Goal: Task Accomplishment & Management: Use online tool/utility

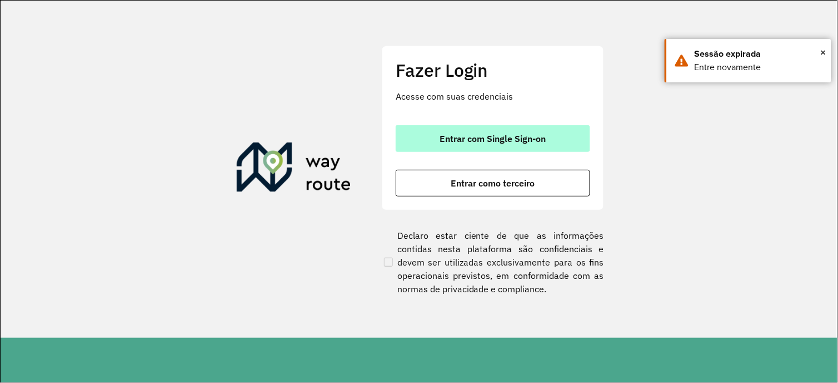
click at [475, 145] on button "Entrar com Single Sign-on" at bounding box center [493, 138] width 195 height 27
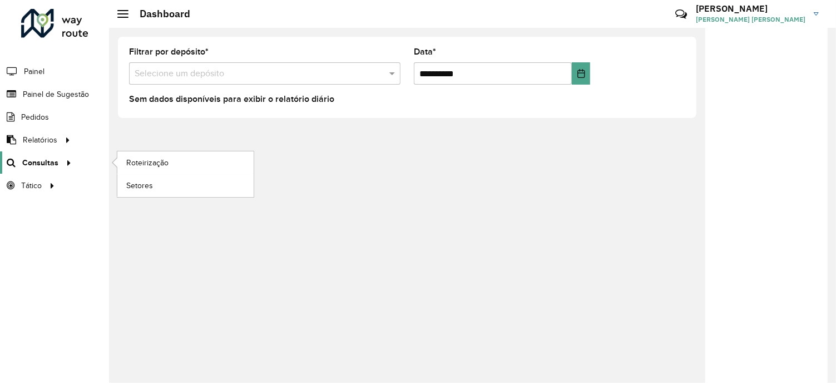
click at [62, 156] on icon at bounding box center [66, 161] width 9 height 17
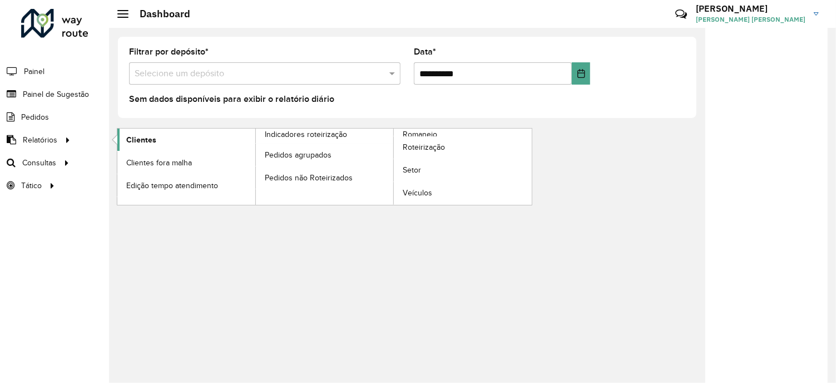
click at [143, 140] on span "Clientes" at bounding box center [141, 140] width 30 height 12
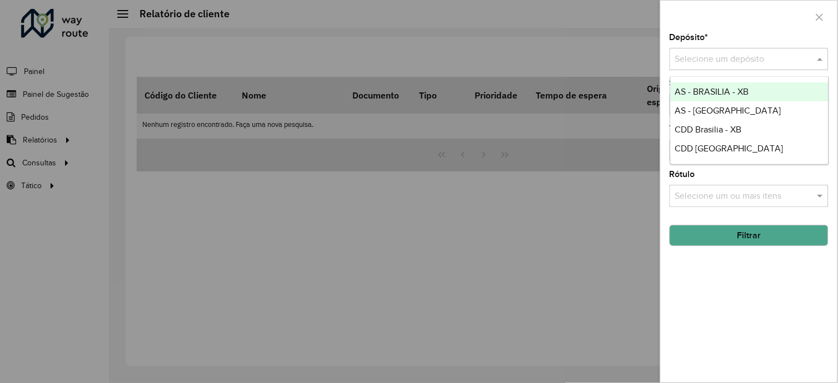
click at [681, 60] on input "text" at bounding box center [739, 59] width 126 height 13
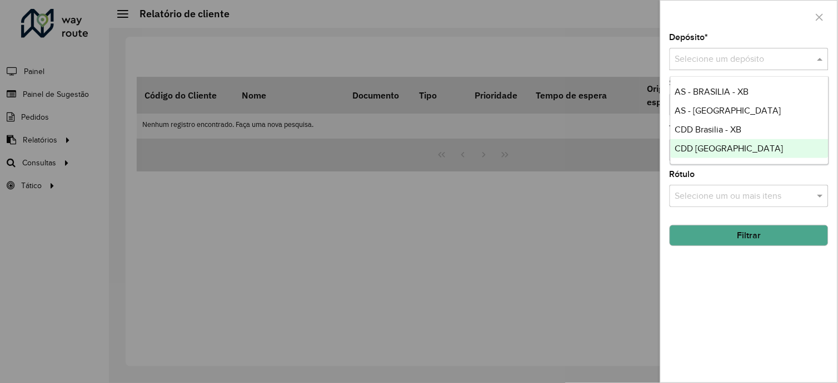
click at [687, 145] on span "CDD [GEOGRAPHIC_DATA]" at bounding box center [730, 147] width 108 height 9
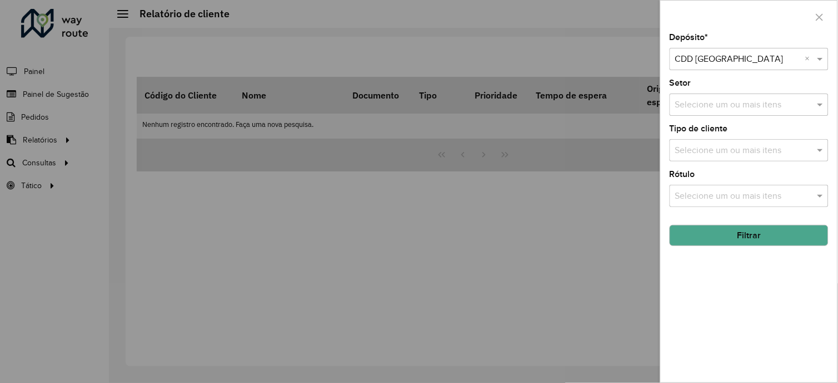
click at [740, 240] on button "Filtrar" at bounding box center [749, 235] width 159 height 21
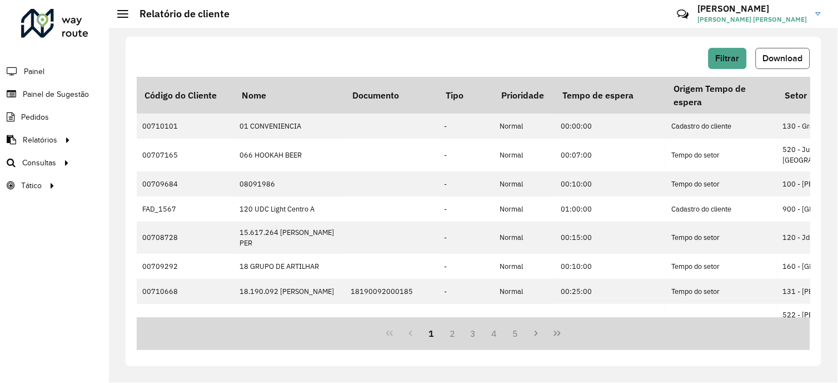
click at [787, 59] on span "Download" at bounding box center [783, 57] width 40 height 9
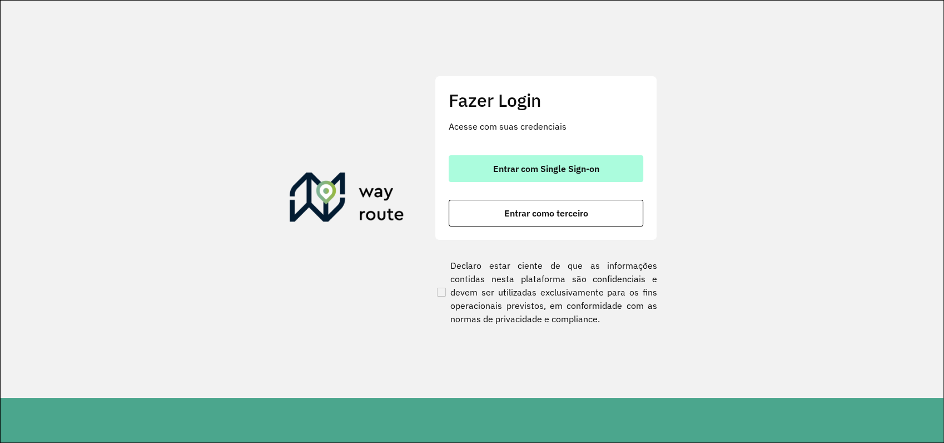
click at [578, 171] on span "Entrar com Single Sign-on" at bounding box center [546, 168] width 106 height 9
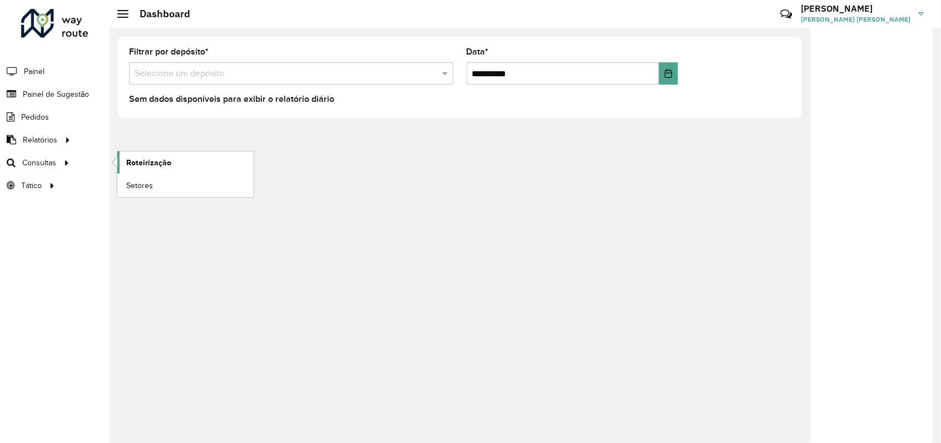
click at [133, 162] on span "Roteirização" at bounding box center [148, 163] width 45 height 12
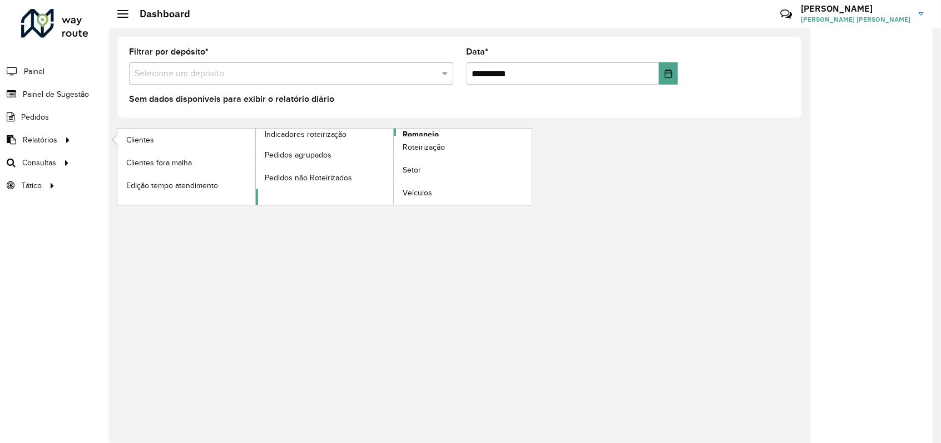
click at [416, 132] on span "Romaneio" at bounding box center [421, 134] width 36 height 12
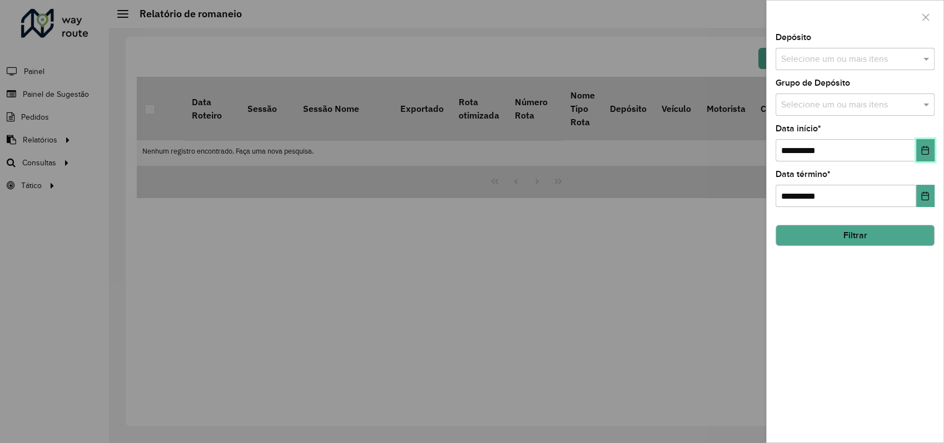
click at [923, 152] on icon "Choose Date" at bounding box center [925, 150] width 9 height 9
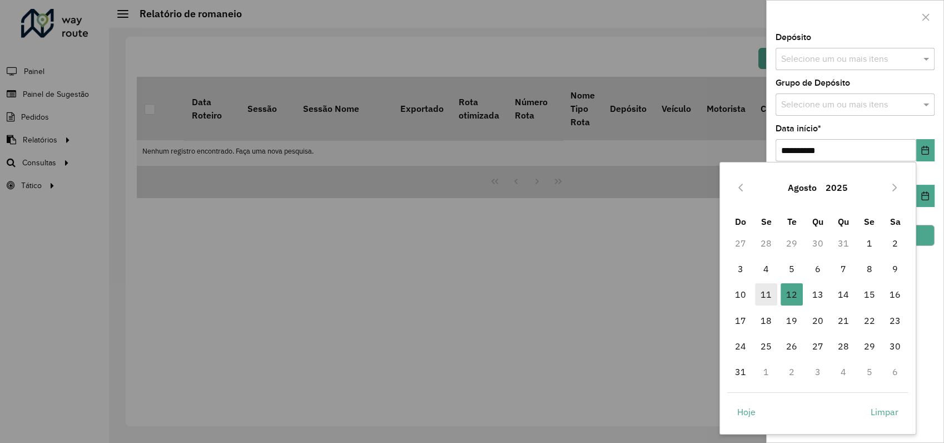
click at [768, 292] on span "11" at bounding box center [766, 294] width 22 height 22
type input "**********"
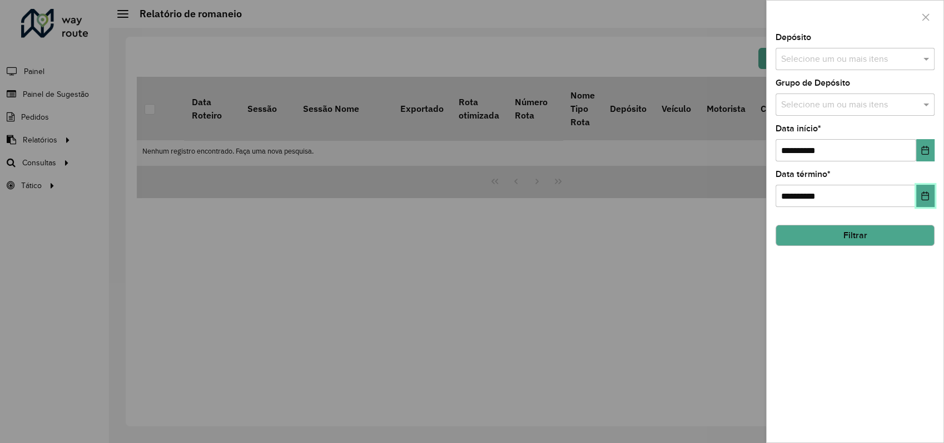
click at [927, 197] on icon "Choose Date" at bounding box center [925, 195] width 9 height 9
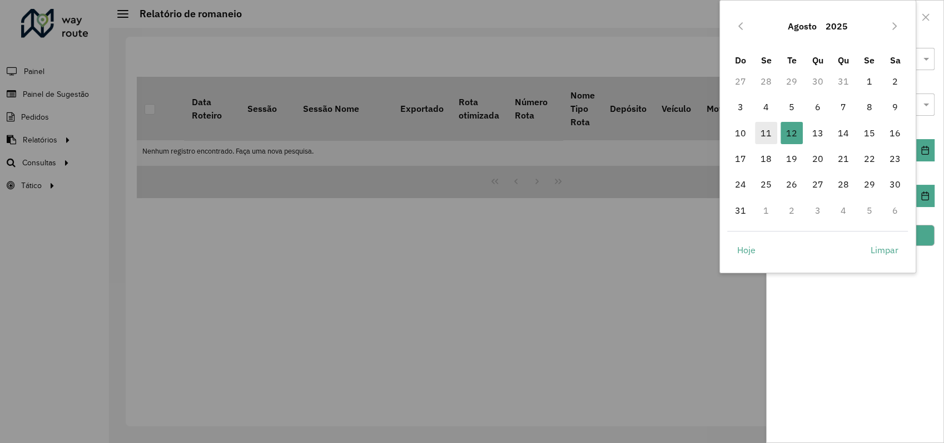
click at [765, 135] on span "11" at bounding box center [766, 133] width 22 height 22
type input "**********"
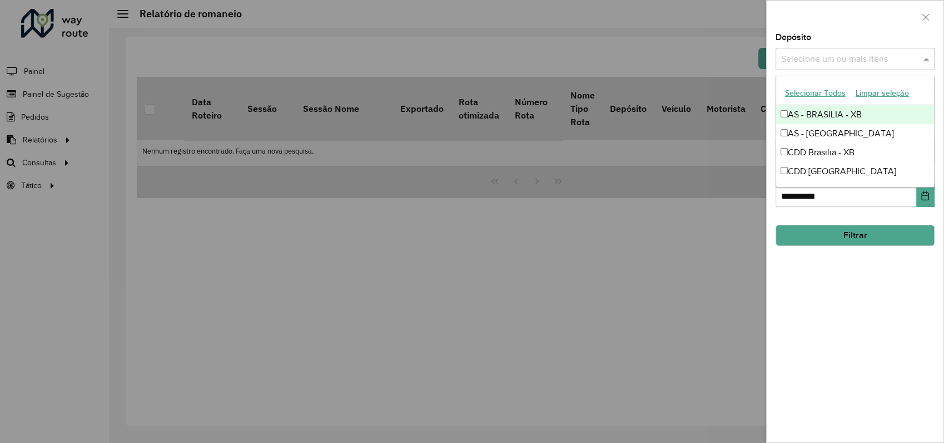
click at [861, 53] on input "text" at bounding box center [849, 59] width 142 height 13
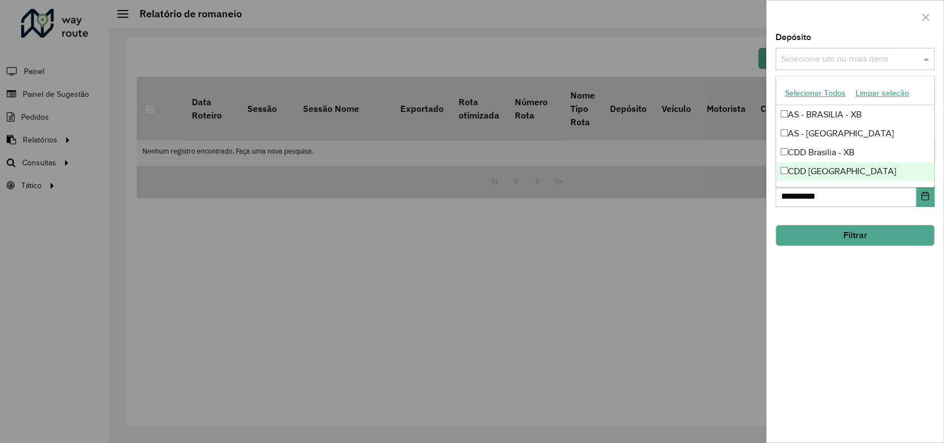
click at [816, 167] on div "CDD [GEOGRAPHIC_DATA]" at bounding box center [855, 171] width 158 height 19
click at [850, 235] on button "Filtrar" at bounding box center [855, 235] width 159 height 21
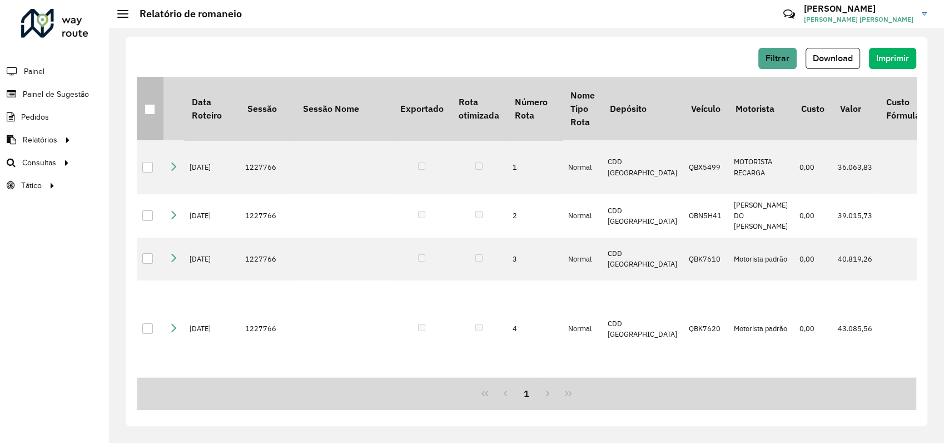
click at [143, 108] on th at bounding box center [150, 108] width 27 height 63
click at [149, 108] on div at bounding box center [150, 109] width 11 height 11
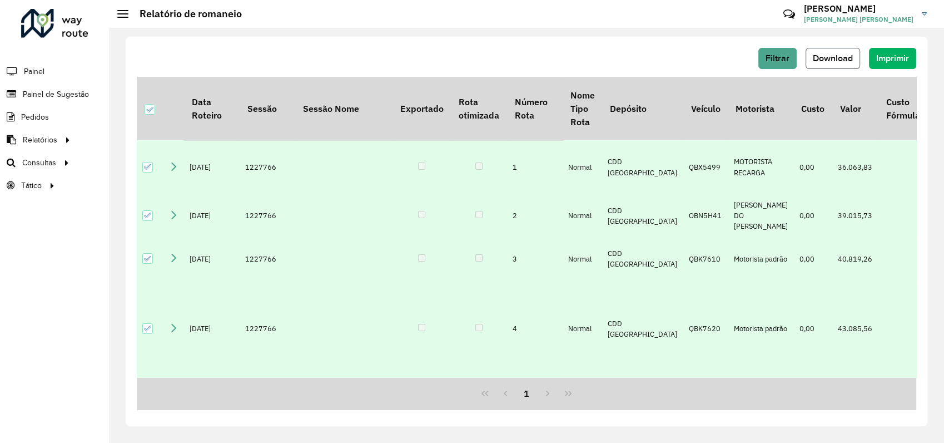
click at [830, 61] on span "Download" at bounding box center [833, 57] width 40 height 9
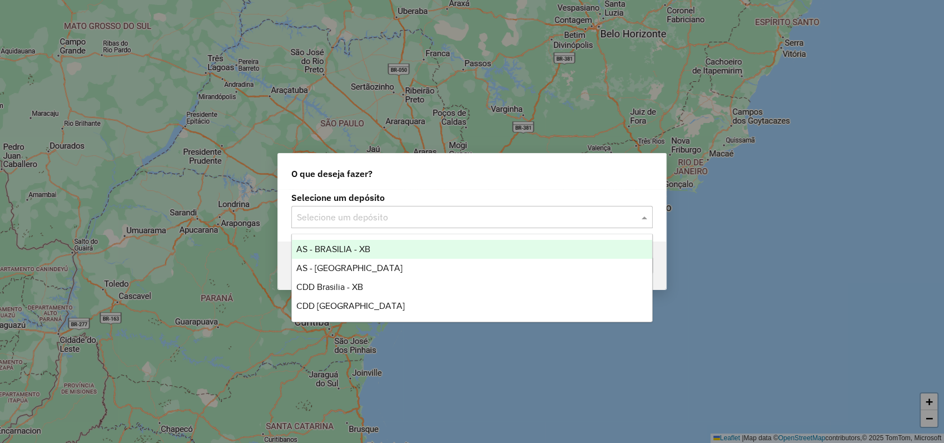
click at [426, 212] on input "text" at bounding box center [461, 217] width 328 height 13
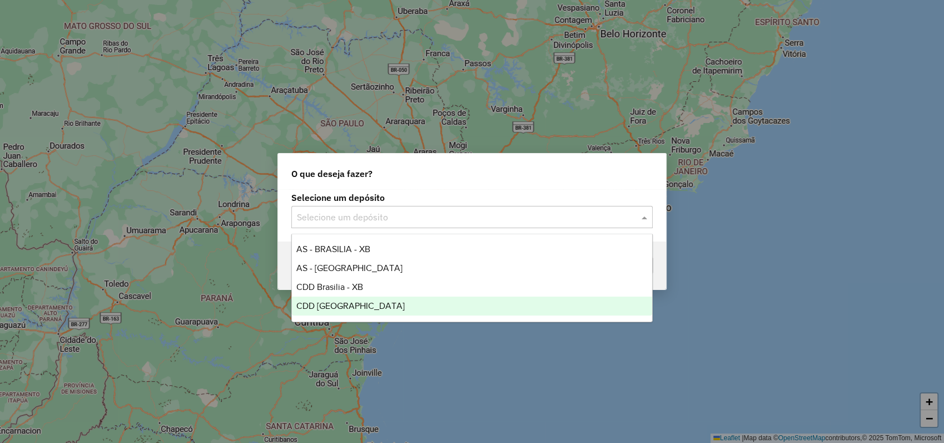
click at [331, 306] on span "CDD [GEOGRAPHIC_DATA]" at bounding box center [350, 305] width 108 height 9
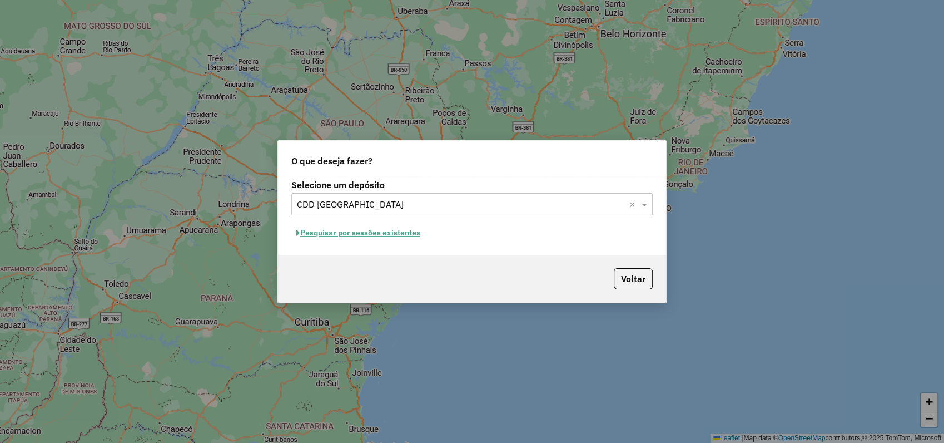
click at [376, 234] on button "Pesquisar por sessões existentes" at bounding box center [358, 232] width 134 height 17
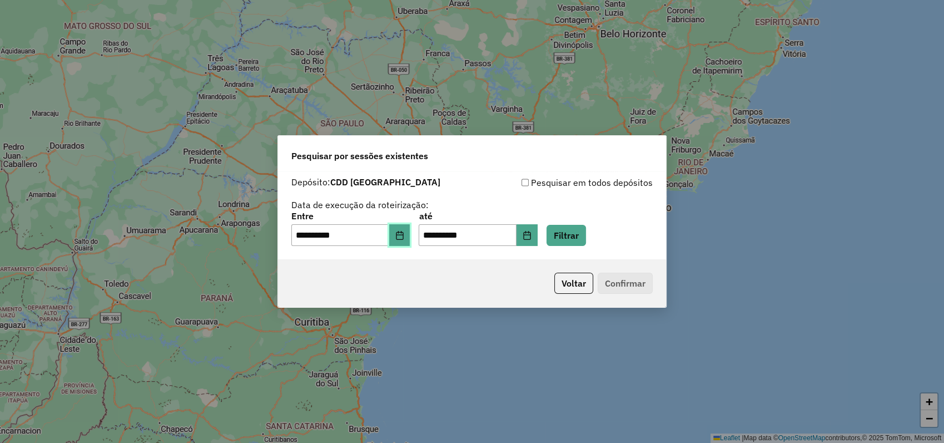
click at [401, 234] on icon "Choose Date" at bounding box center [399, 235] width 9 height 9
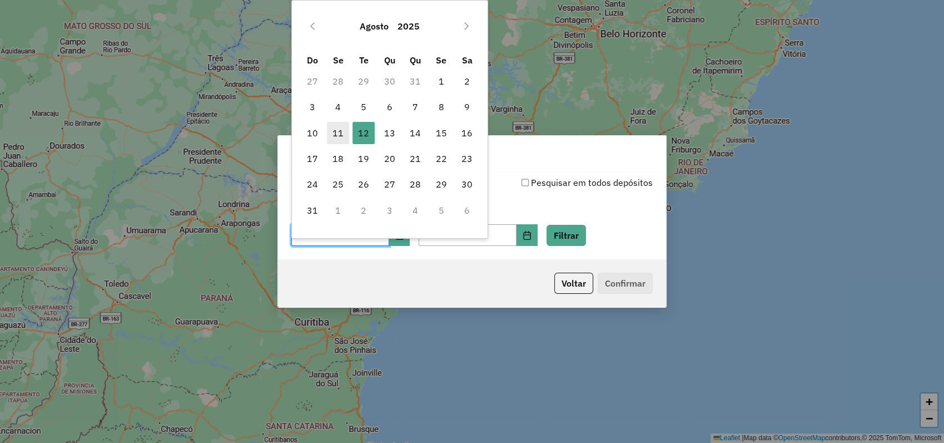
click at [340, 128] on span "11" at bounding box center [338, 133] width 22 height 22
type input "**********"
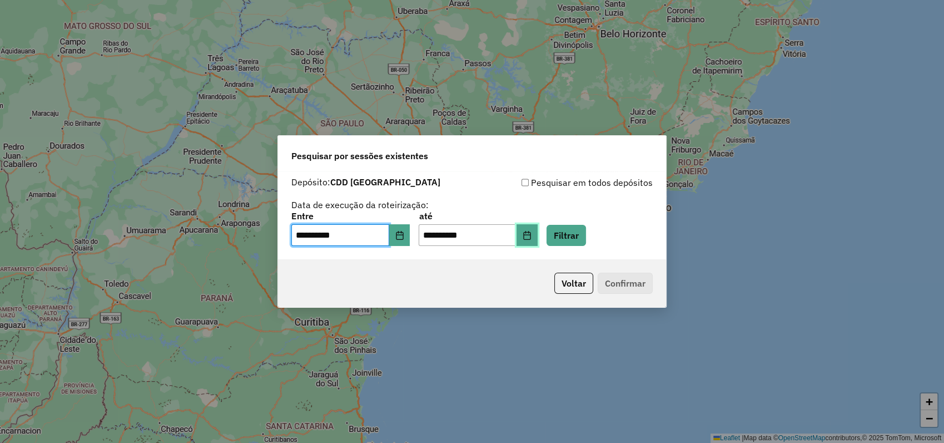
click at [532, 236] on icon "Choose Date" at bounding box center [527, 235] width 9 height 9
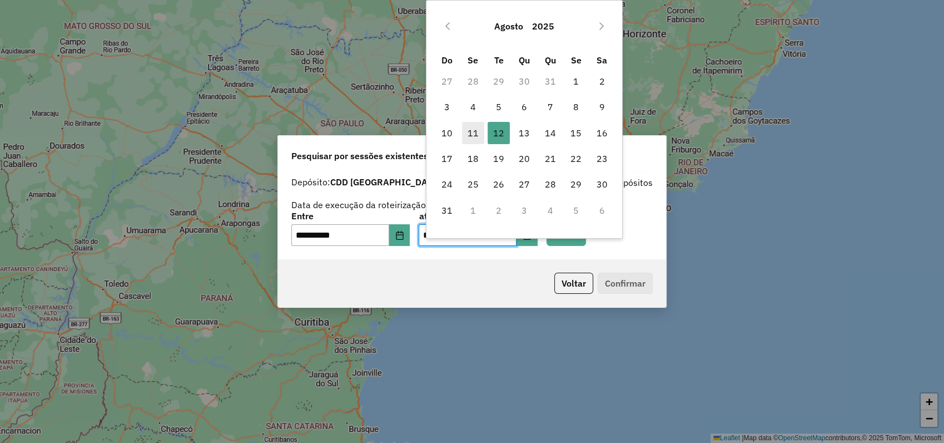
click at [469, 128] on span "11" at bounding box center [473, 133] width 22 height 22
type input "**********"
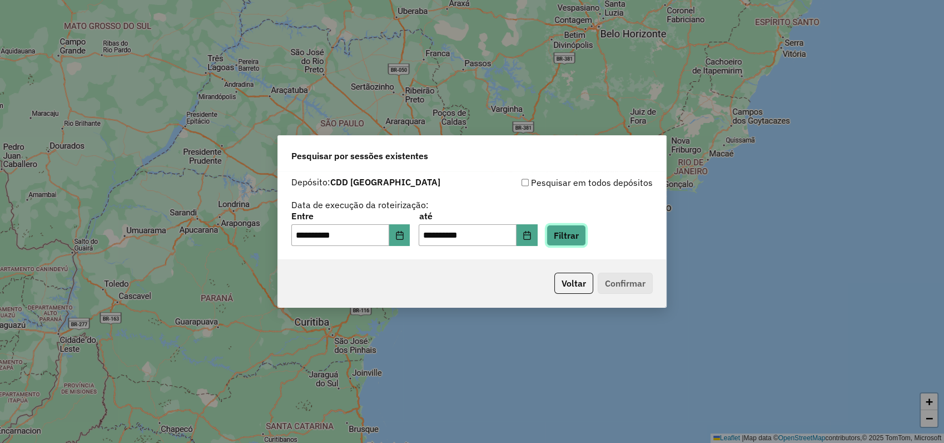
click at [586, 244] on button "Filtrar" at bounding box center [566, 235] width 39 height 21
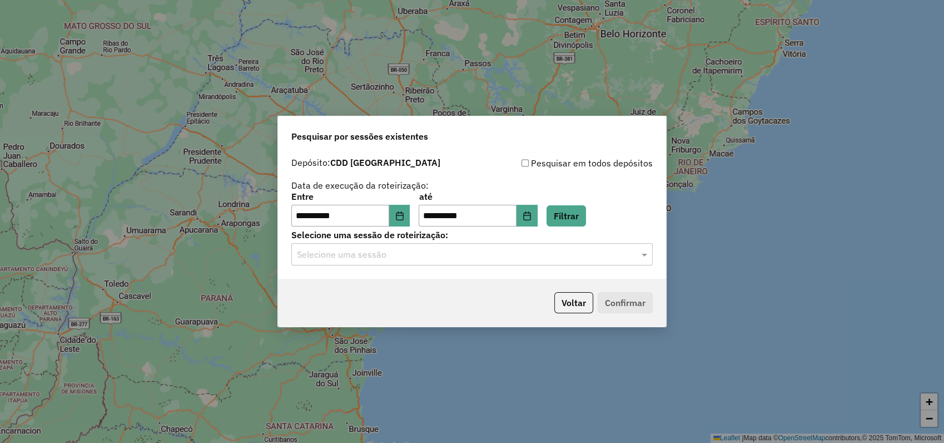
click at [350, 253] on input "text" at bounding box center [461, 254] width 328 height 13
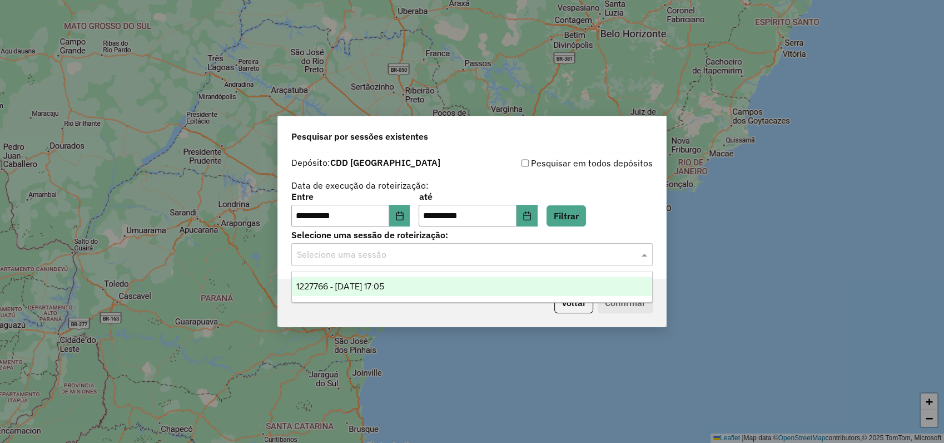
click at [354, 285] on span "1227766 - 11/08/2025 17:05" at bounding box center [340, 285] width 88 height 9
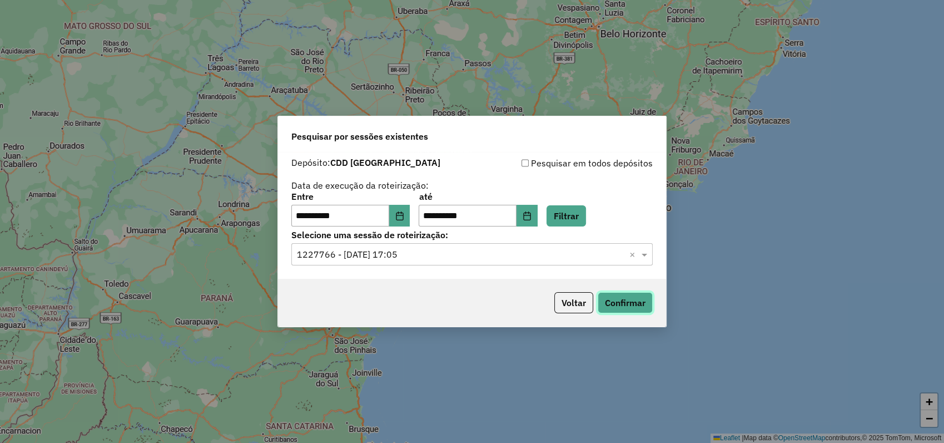
click at [621, 307] on button "Confirmar" at bounding box center [625, 302] width 55 height 21
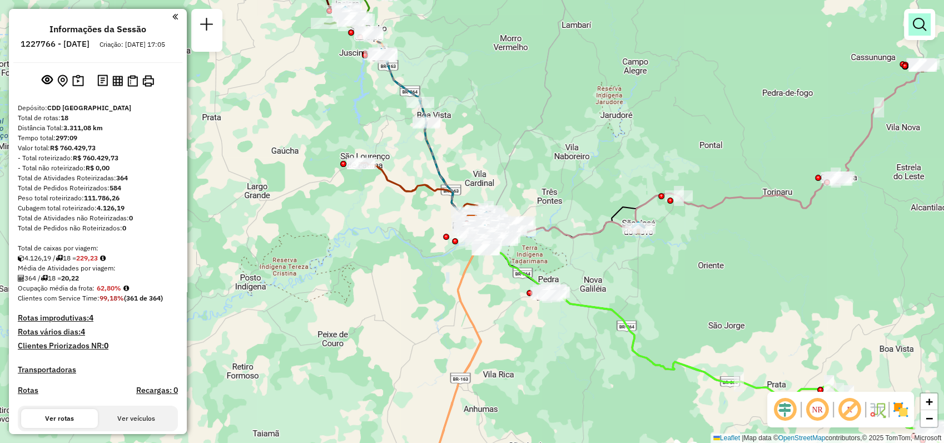
click at [922, 27] on em at bounding box center [919, 24] width 13 height 13
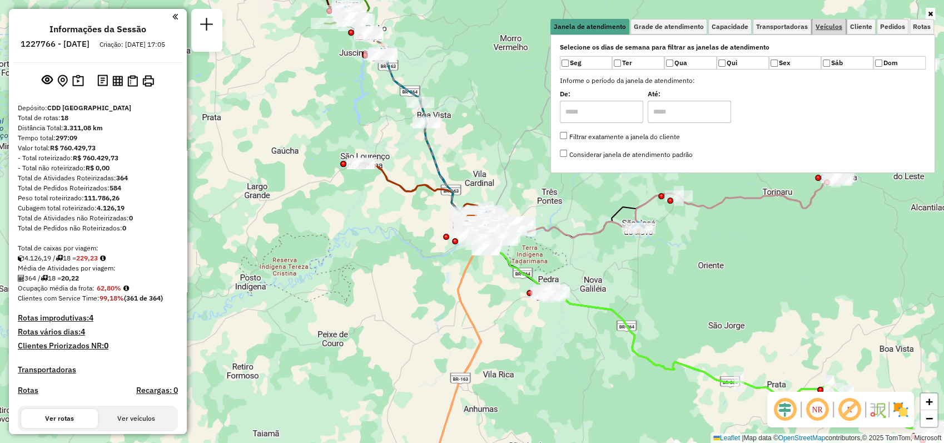
click at [842, 26] on span "Veículos" at bounding box center [829, 26] width 27 height 7
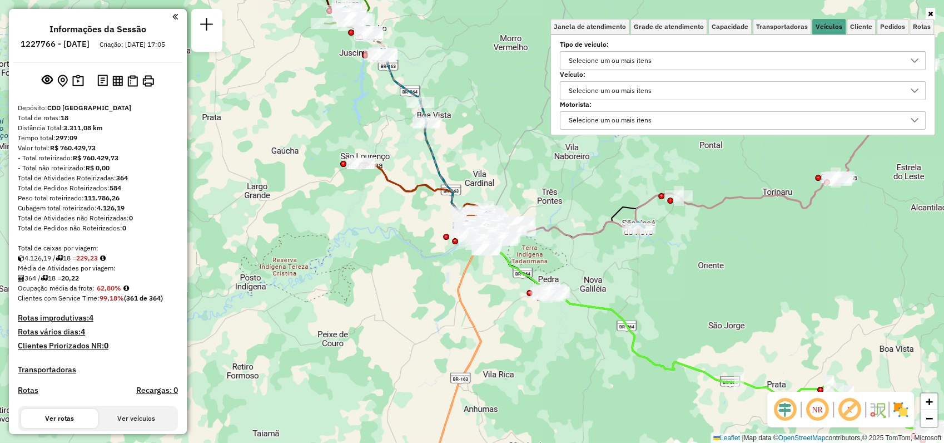
click at [616, 91] on div "Selecione um ou mais itens" at bounding box center [610, 91] width 91 height 18
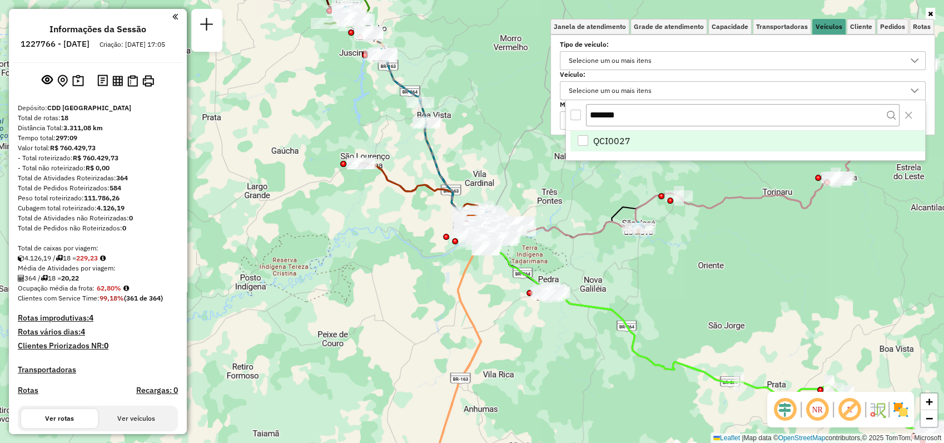
type input "*******"
click at [587, 139] on div "QCI0027" at bounding box center [583, 140] width 11 height 11
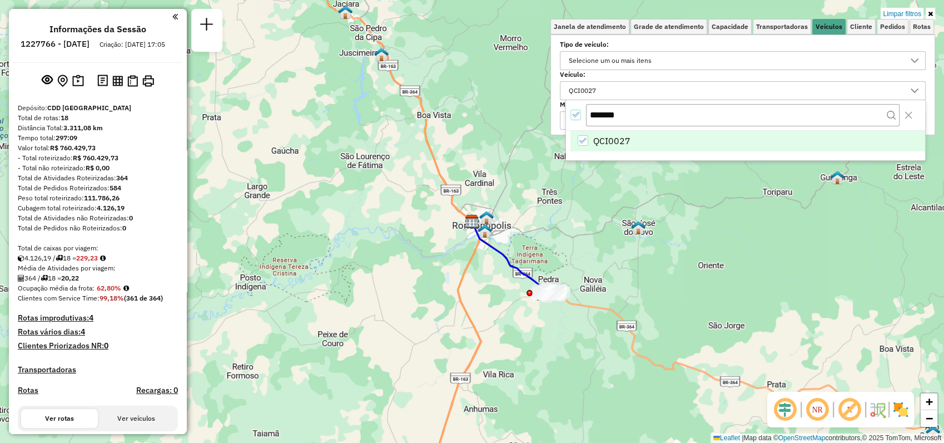
click at [931, 16] on icon at bounding box center [930, 14] width 5 height 7
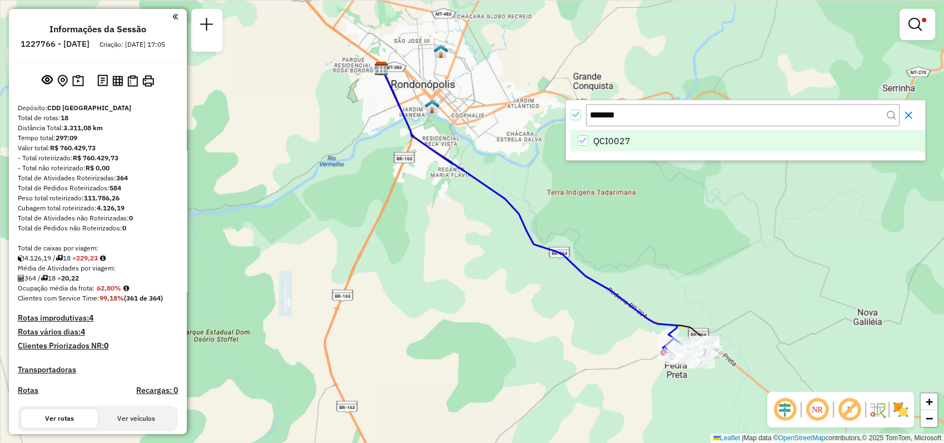
click at [912, 116] on icon "Close" at bounding box center [908, 115] width 9 height 9
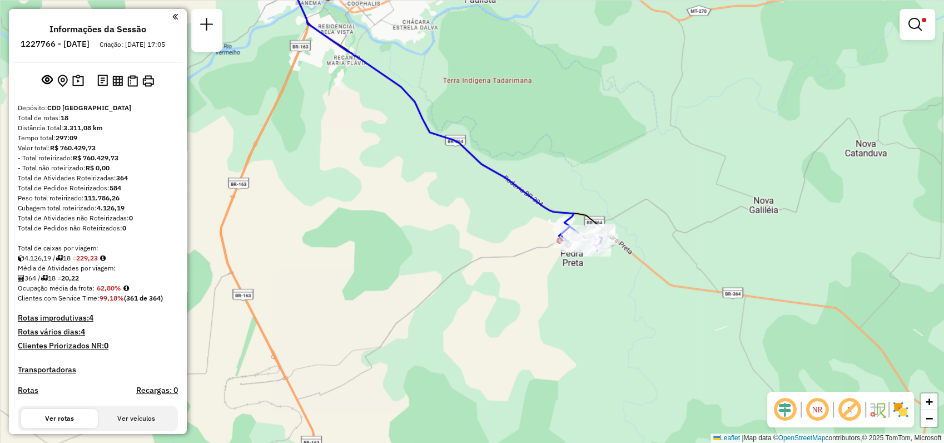
drag, startPoint x: 644, startPoint y: 192, endPoint x: 592, endPoint y: 140, distance: 73.9
click at [592, 140] on div "Limpar filtros Janela de atendimento Grade de atendimento Capacidade Transporta…" at bounding box center [472, 221] width 944 height 443
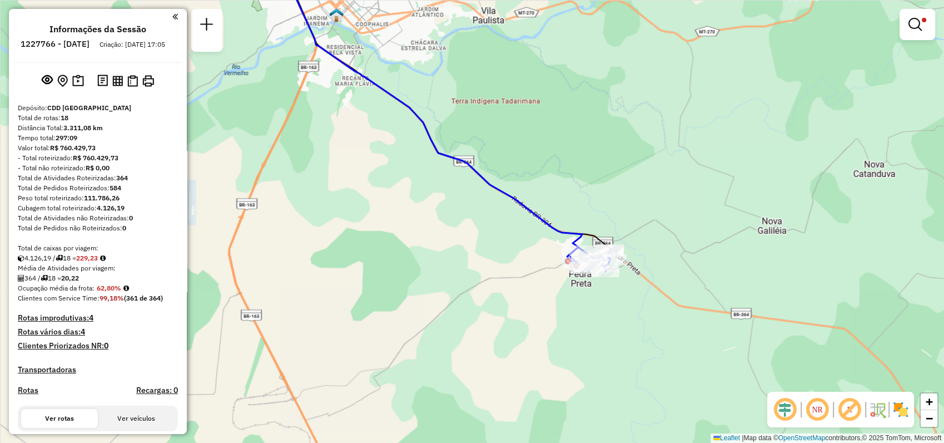
drag, startPoint x: 485, startPoint y: 83, endPoint x: 492, endPoint y: 103, distance: 20.6
click at [492, 103] on div "Limpar filtros Janela de atendimento Grade de atendimento Capacidade Transporta…" at bounding box center [472, 221] width 944 height 443
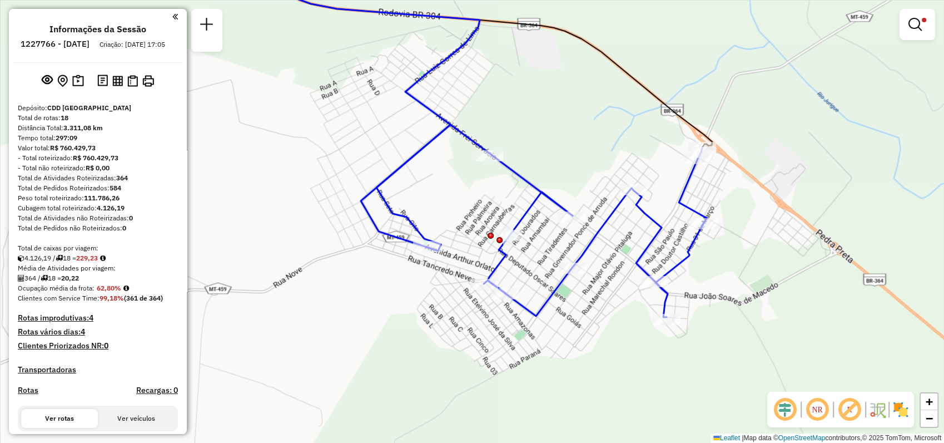
drag, startPoint x: 702, startPoint y: 182, endPoint x: 728, endPoint y: 168, distance: 29.3
click at [728, 168] on div "Limpar filtros Janela de atendimento Grade de atendimento Capacidade Transporta…" at bounding box center [472, 221] width 944 height 443
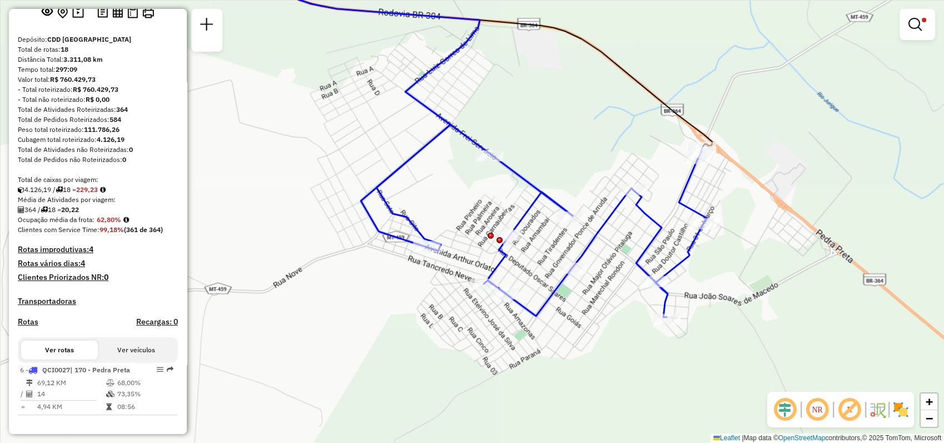
scroll to position [16, 0]
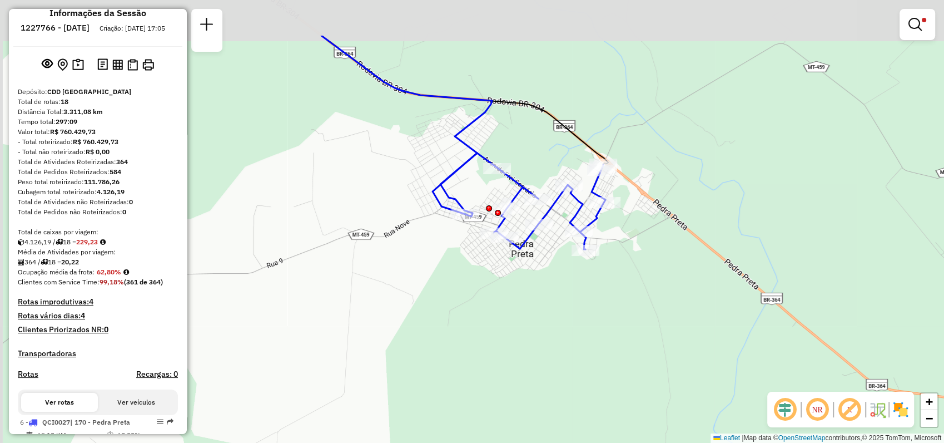
drag, startPoint x: 386, startPoint y: 77, endPoint x: 406, endPoint y: 165, distance: 90.8
click at [406, 165] on div "Limpar filtros Janela de atendimento Grade de atendimento Capacidade Transporta…" at bounding box center [472, 221] width 944 height 443
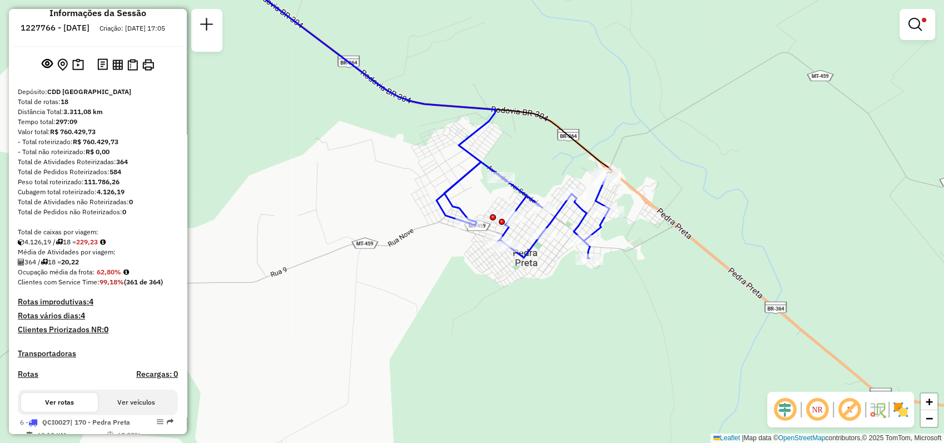
click at [391, 93] on icon at bounding box center [349, 91] width 293 height 270
select select "**********"
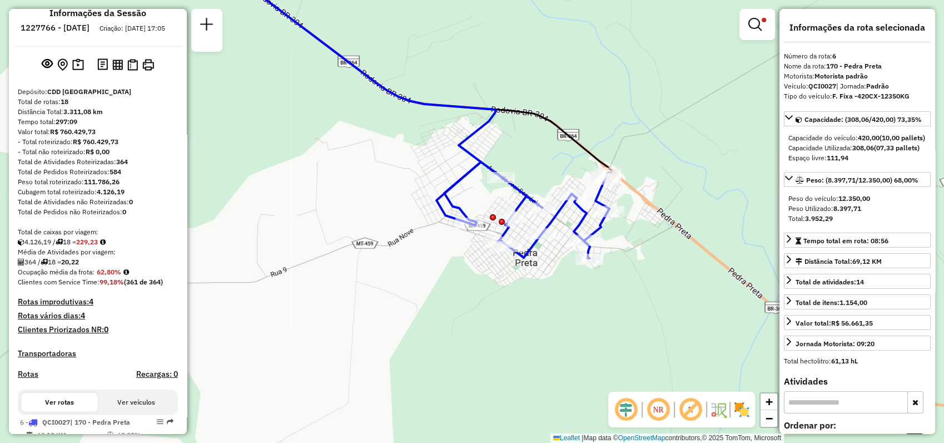
scroll to position [78, 0]
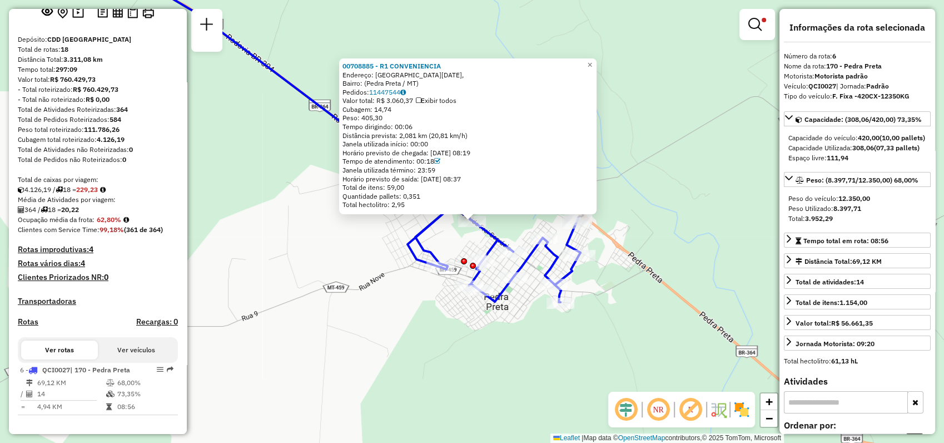
click at [299, 92] on icon at bounding box center [282, 113] width 370 height 314
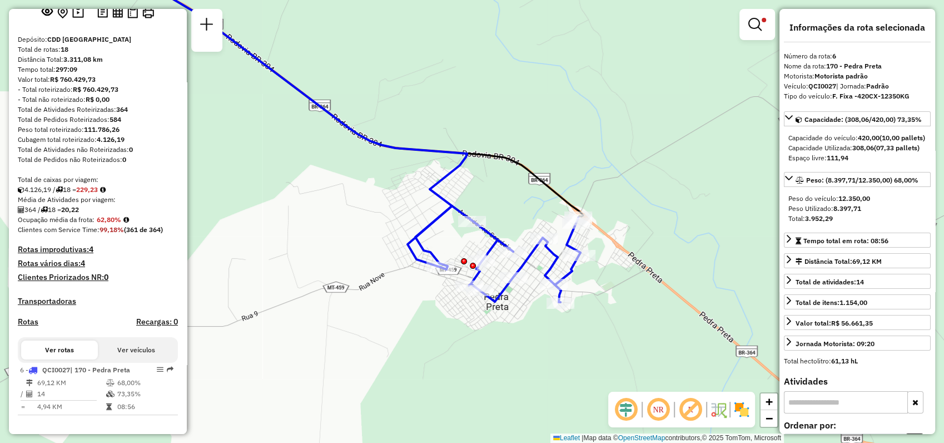
click at [300, 92] on icon at bounding box center [282, 113] width 370 height 314
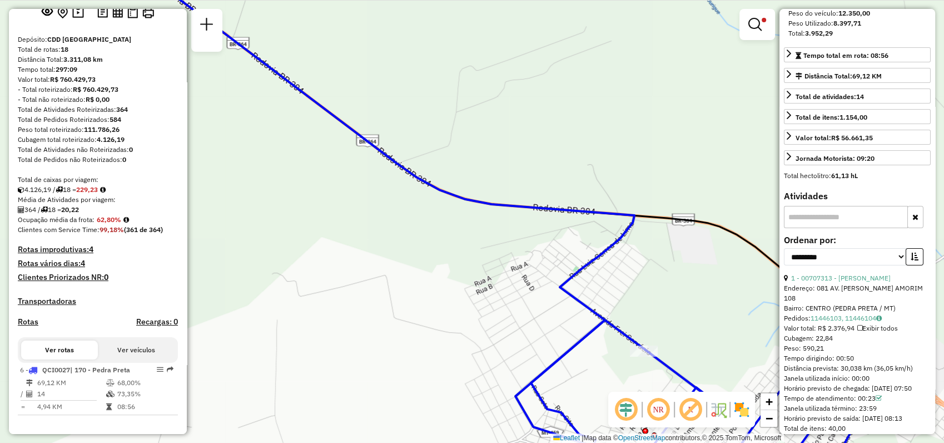
scroll to position [0, 0]
